Goal: Task Accomplishment & Management: Manage account settings

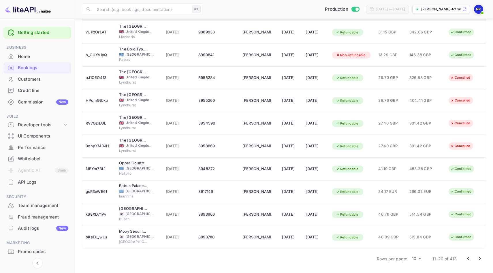
click at [480, 257] on icon "Go to next page" at bounding box center [479, 258] width 7 height 7
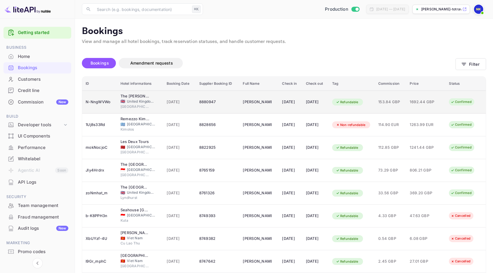
click at [171, 104] on span "[DATE]" at bounding box center [178, 102] width 25 height 6
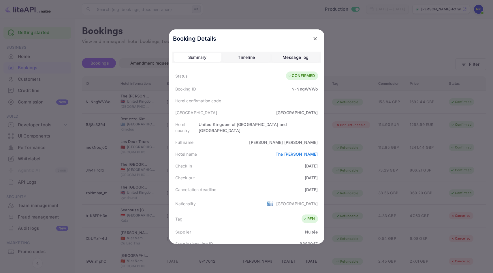
scroll to position [140, 0]
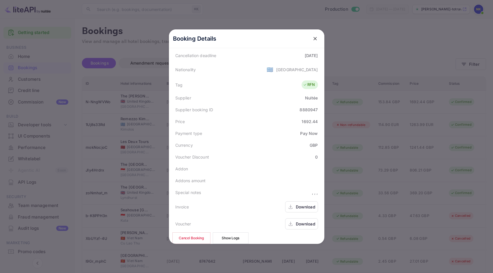
click at [202, 232] on button "Cancel Booking" at bounding box center [191, 238] width 38 height 12
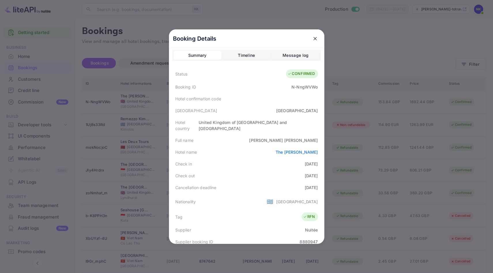
scroll to position [0, 0]
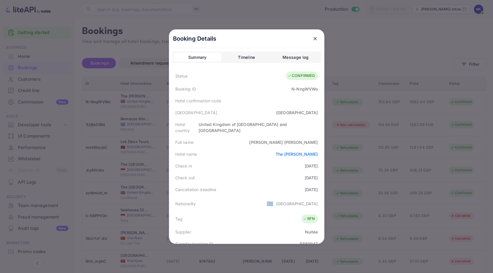
click at [316, 39] on icon "close" at bounding box center [314, 38] width 3 height 3
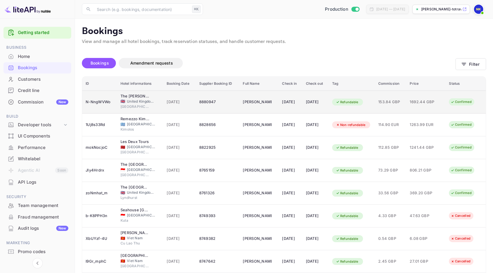
click at [165, 91] on td "[DATE]" at bounding box center [179, 101] width 32 height 23
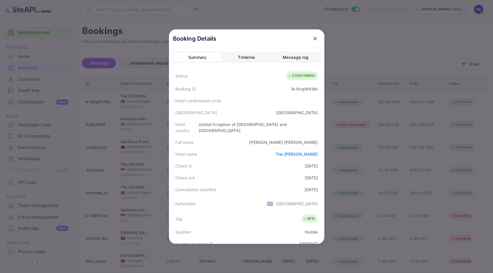
click at [314, 38] on icon "close" at bounding box center [314, 38] width 3 height 3
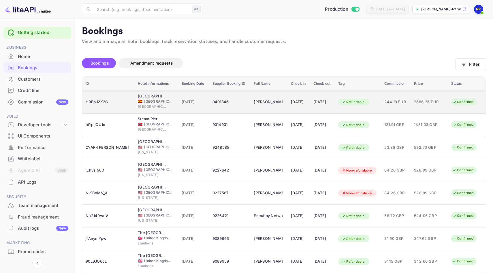
scroll to position [70, 0]
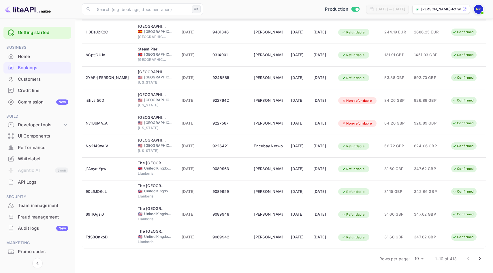
click at [480, 259] on icon "Go to next page" at bounding box center [479, 258] width 7 height 7
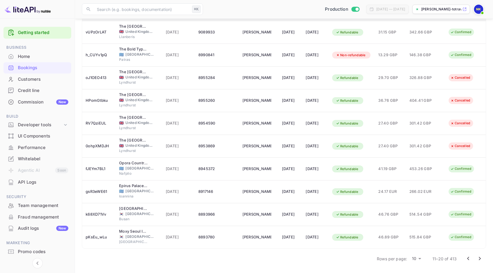
click at [480, 259] on icon "Go to next page" at bounding box center [479, 258] width 7 height 7
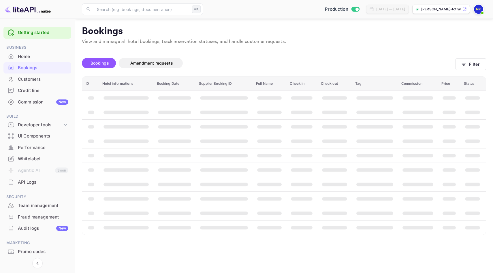
scroll to position [0, 0]
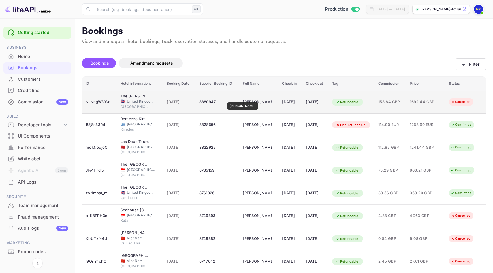
click at [243, 98] on div "[PERSON_NAME]" at bounding box center [257, 101] width 29 height 9
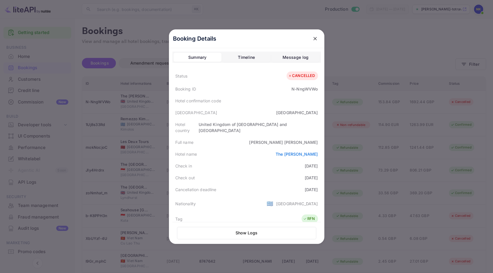
click at [315, 36] on icon "close" at bounding box center [315, 39] width 6 height 6
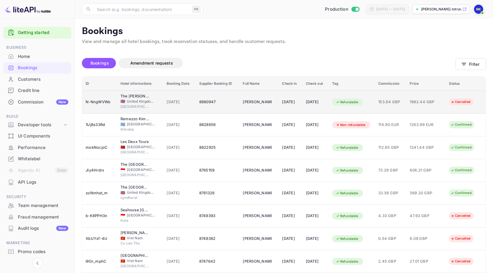
click at [211, 96] on td "8880947" at bounding box center [218, 101] width 44 height 23
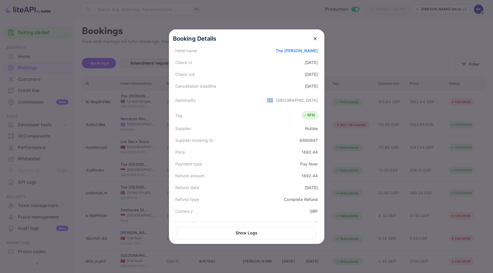
scroll to position [142, 0]
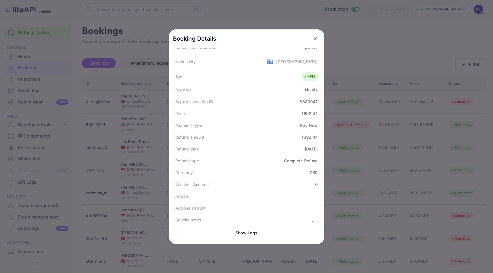
click at [271, 231] on button "Show Logs" at bounding box center [246, 233] width 139 height 12
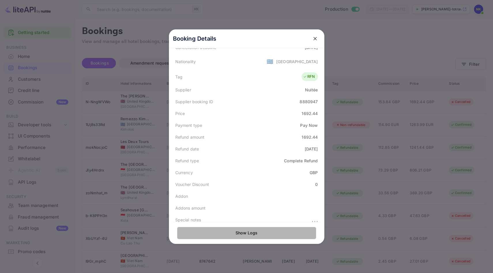
click at [259, 233] on button "Show Logs" at bounding box center [246, 233] width 139 height 12
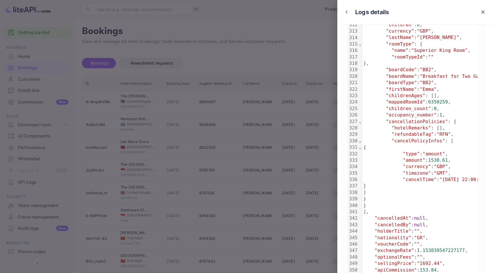
scroll to position [2015, 0]
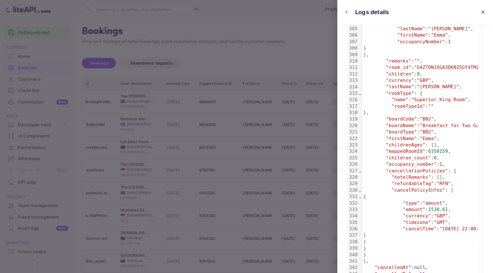
click at [482, 13] on icon "close" at bounding box center [483, 12] width 6 height 6
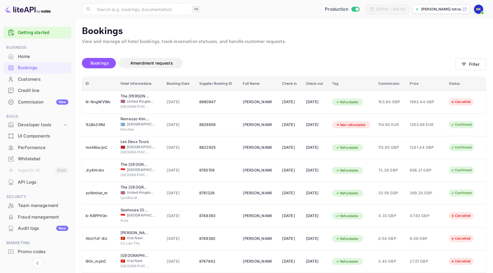
click at [392, 98] on div "153.84 GBP" at bounding box center [390, 101] width 25 height 9
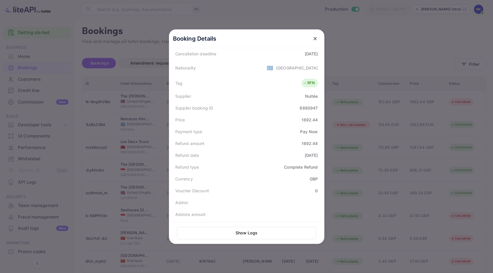
scroll to position [142, 0]
